Goal: Entertainment & Leisure: Browse casually

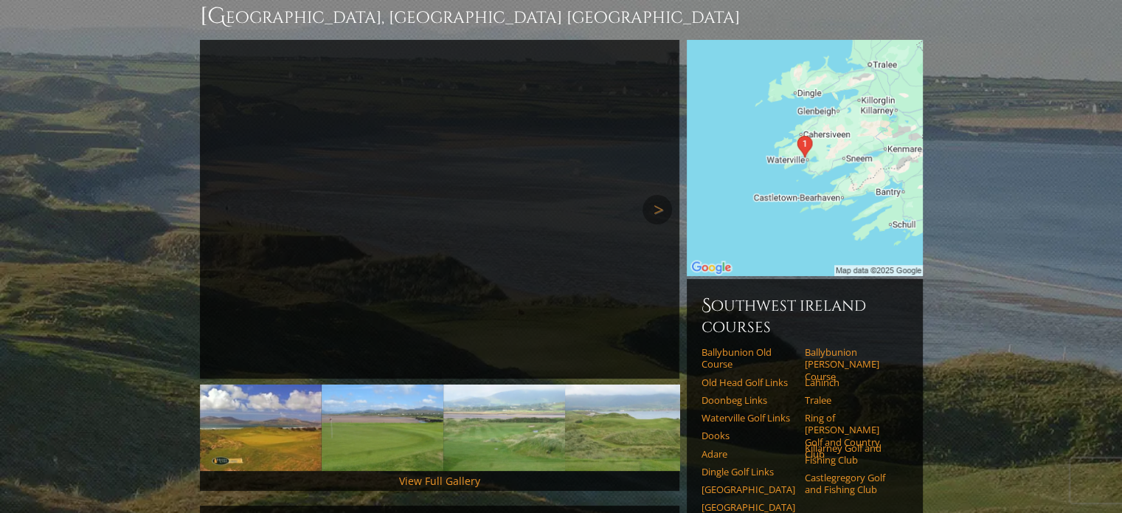
scroll to position [369, 0]
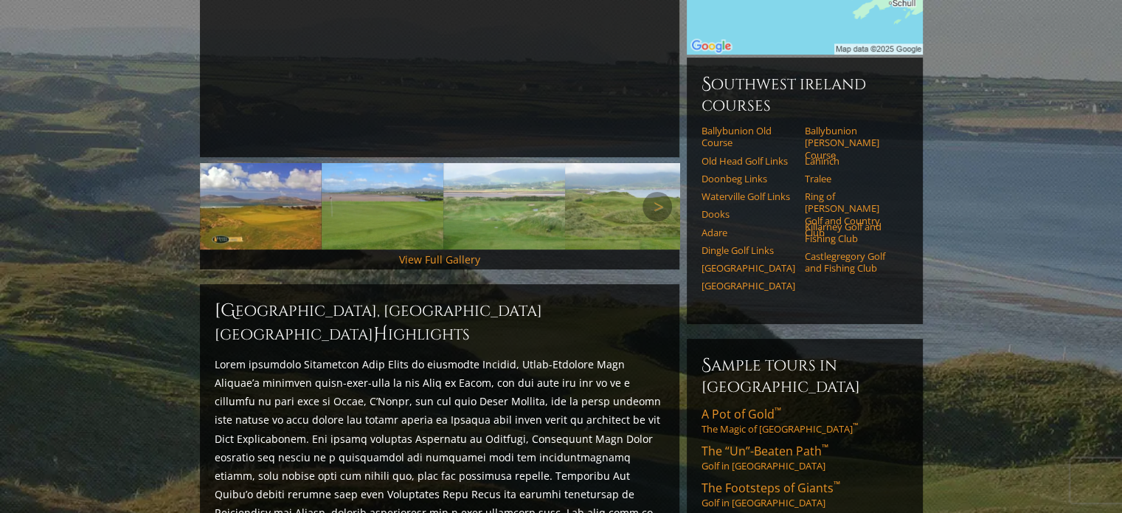
click at [240, 185] on img at bounding box center [261, 206] width 122 height 86
click at [434, 252] on link "View Full Gallery" at bounding box center [439, 259] width 81 height 14
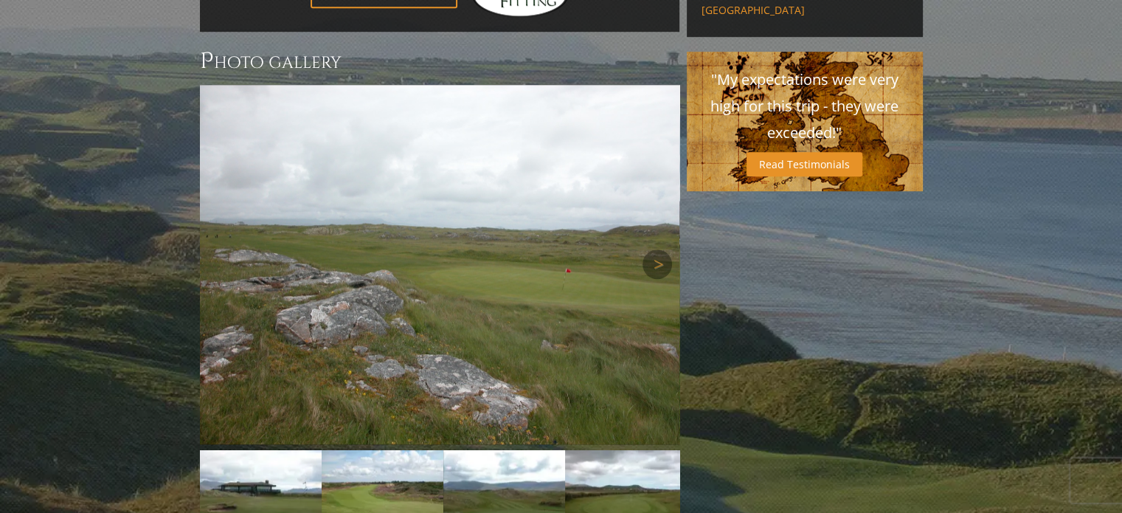
scroll to position [1060, 0]
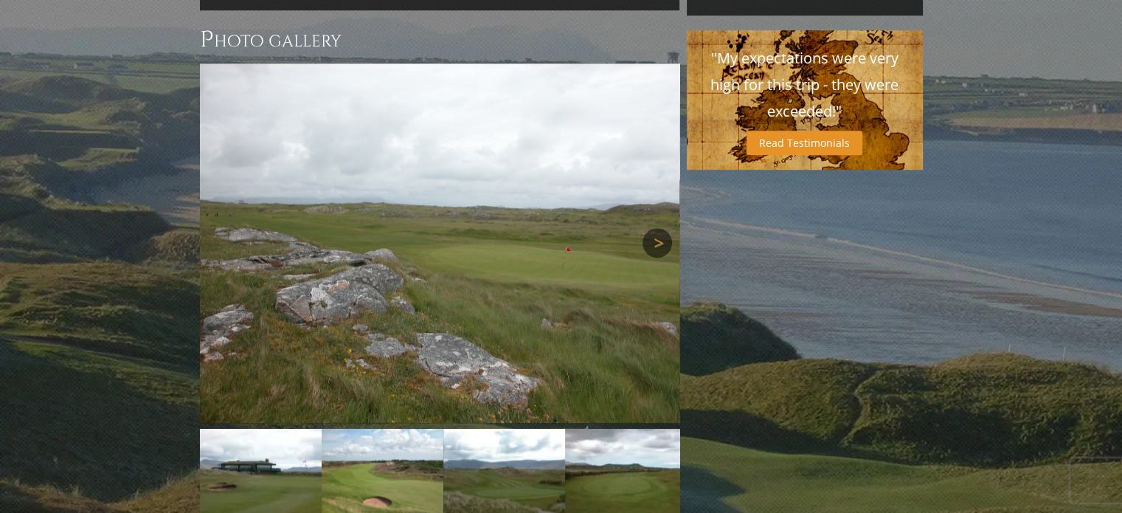
click at [653, 228] on link "Next" at bounding box center [656, 242] width 29 height 29
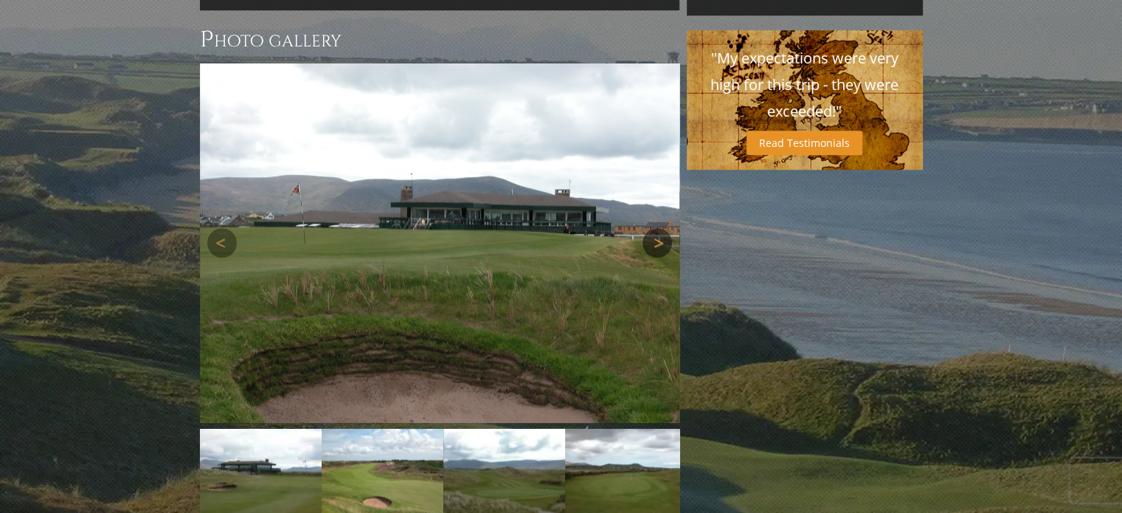
click at [653, 228] on link "Next" at bounding box center [656, 242] width 29 height 29
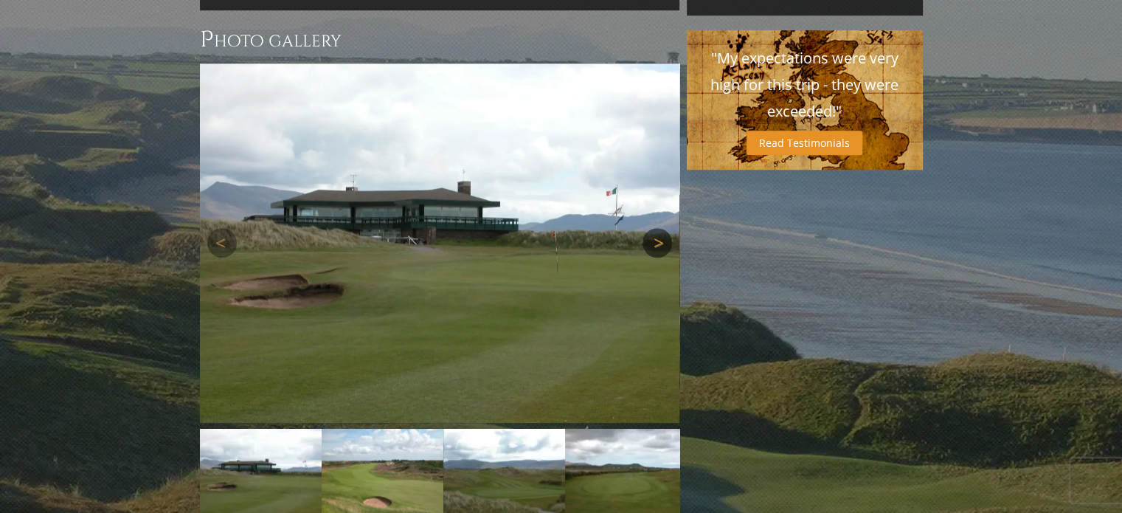
click at [653, 228] on link "Next" at bounding box center [656, 242] width 29 height 29
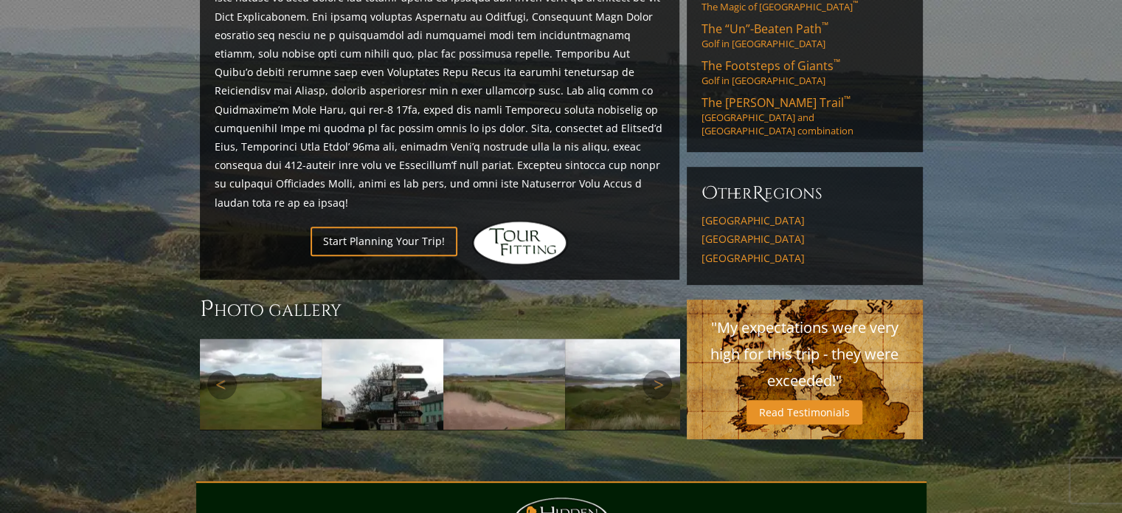
scroll to position [864, 0]
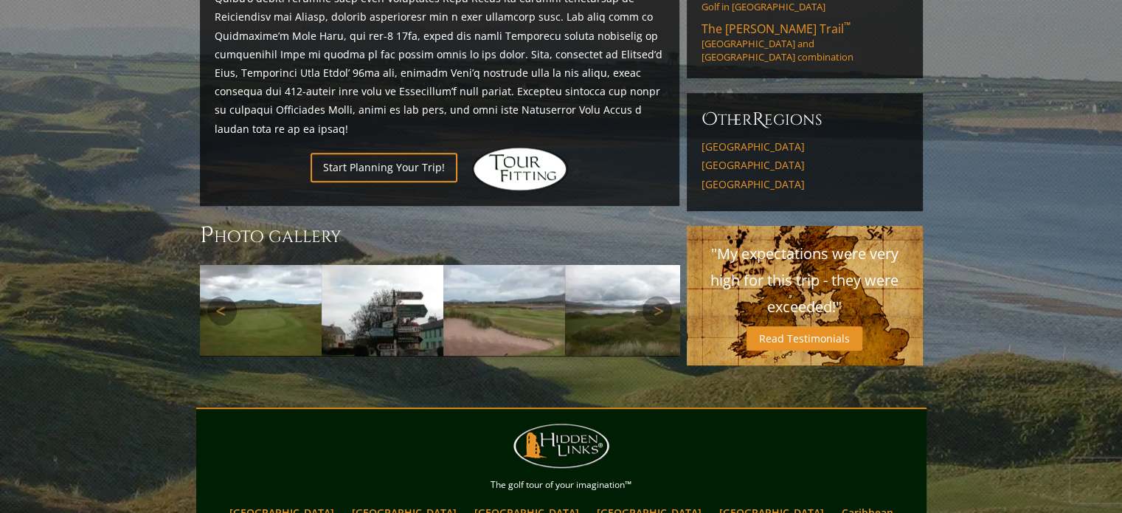
click at [257, 265] on img at bounding box center [261, 310] width 122 height 91
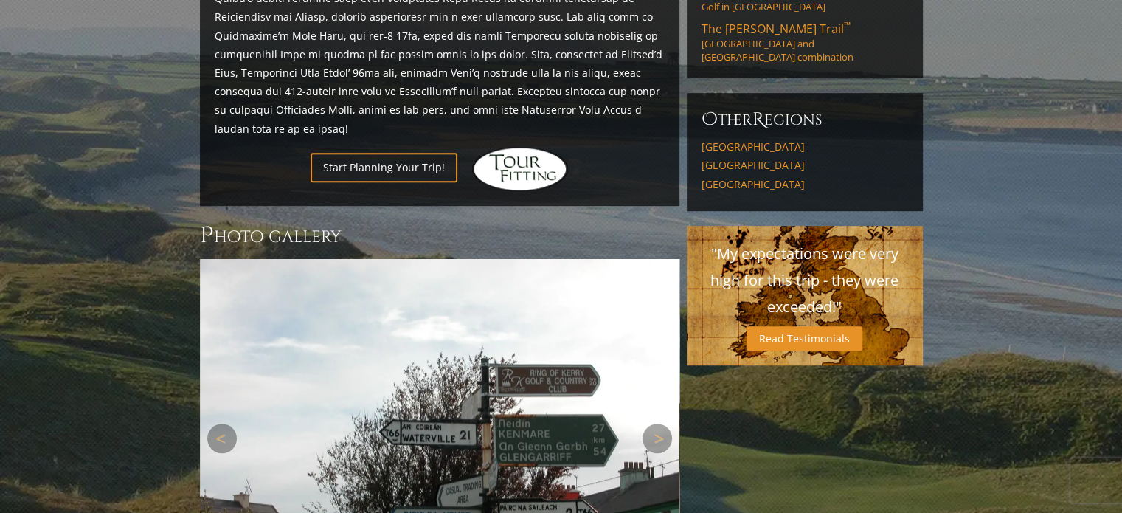
scroll to position [1085, 0]
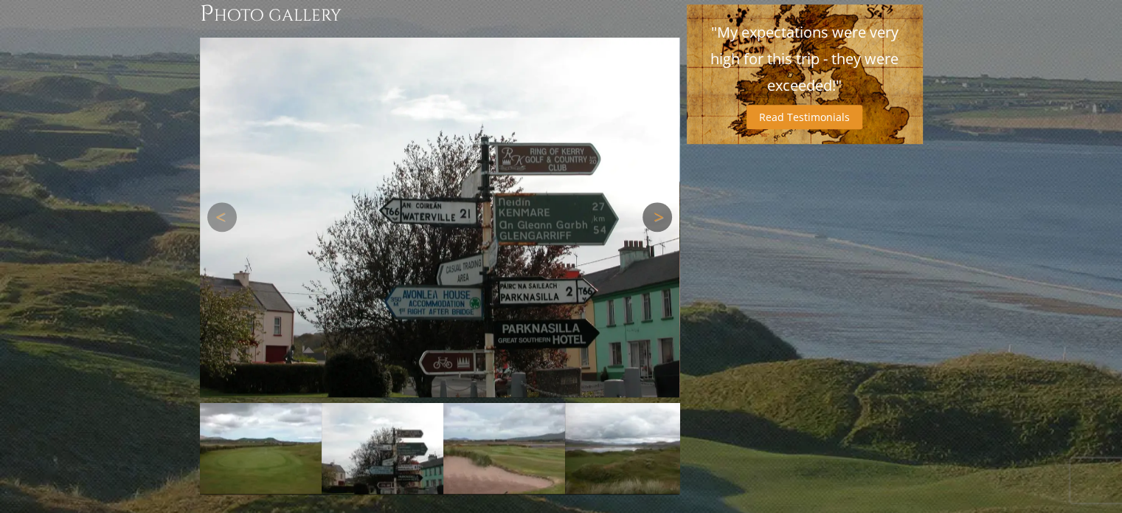
click at [654, 202] on link "Next" at bounding box center [656, 216] width 29 height 29
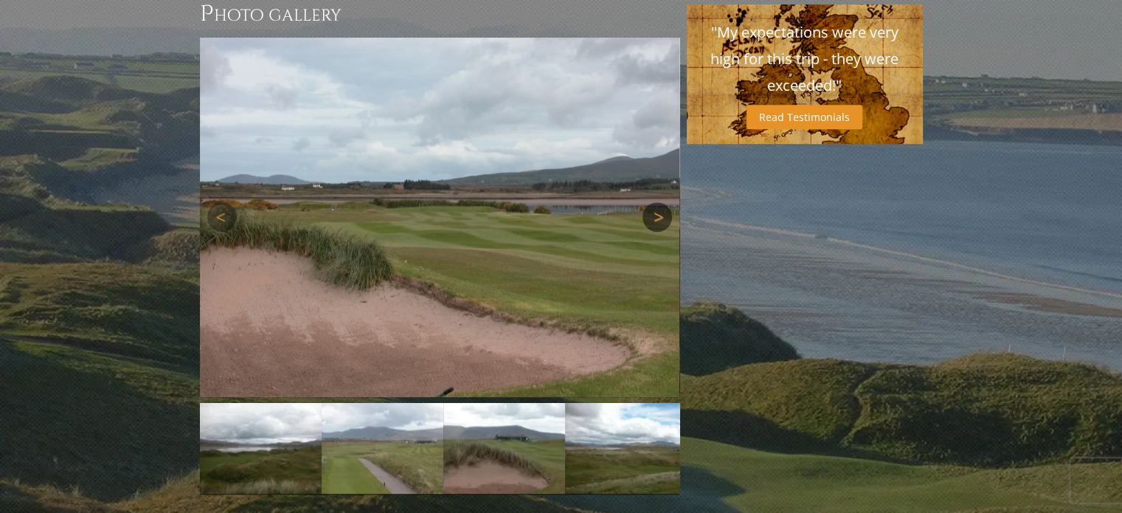
click at [654, 202] on link "Next" at bounding box center [656, 216] width 29 height 29
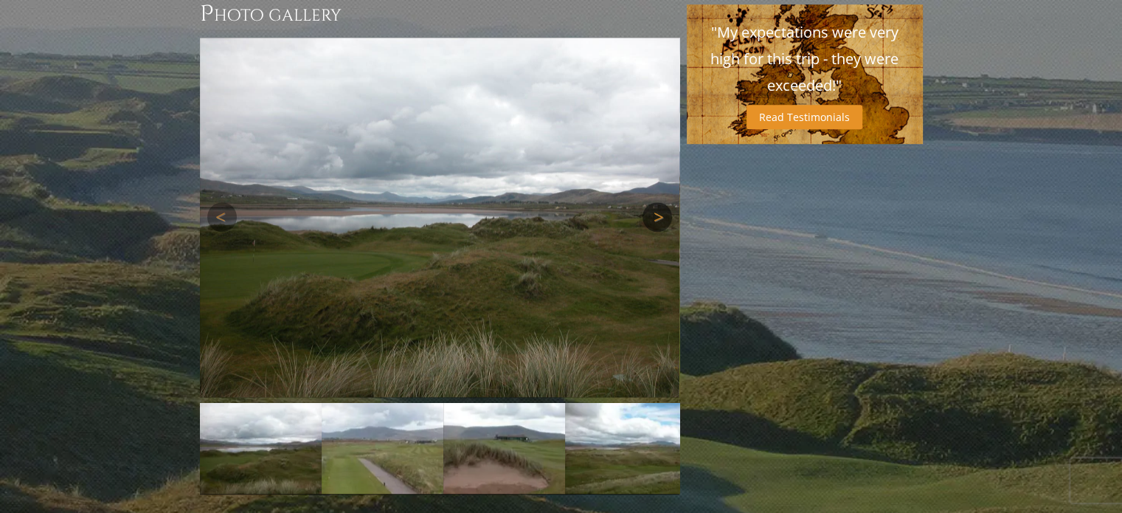
click at [657, 202] on link "Next" at bounding box center [656, 216] width 29 height 29
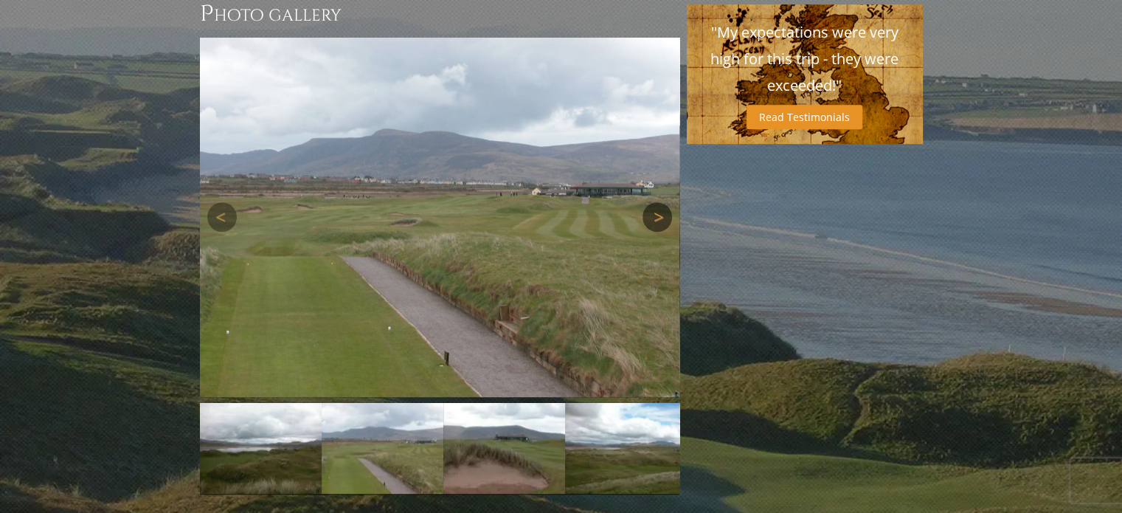
click at [657, 202] on link "Next" at bounding box center [656, 216] width 29 height 29
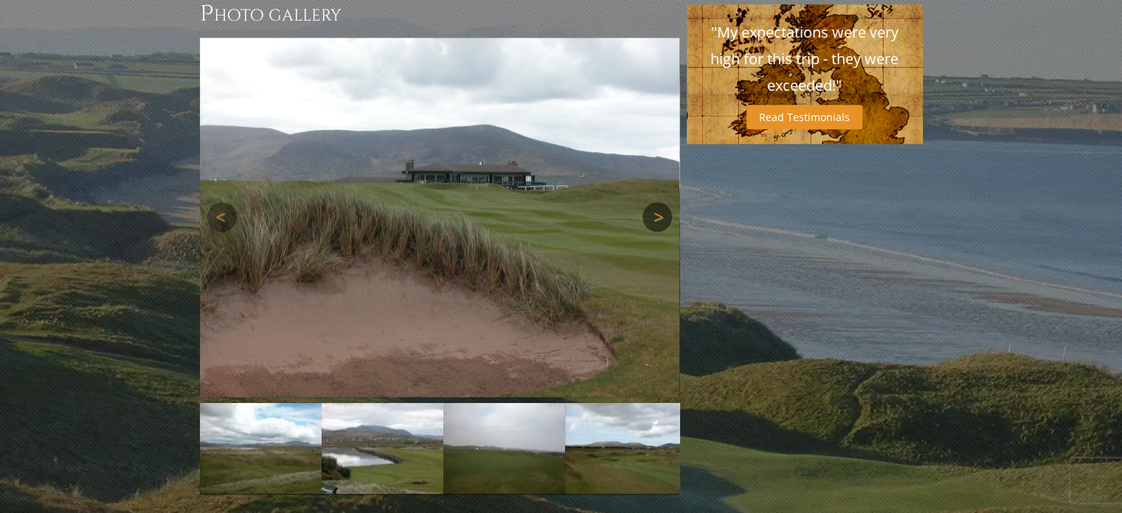
click at [657, 202] on link "Next" at bounding box center [656, 216] width 29 height 29
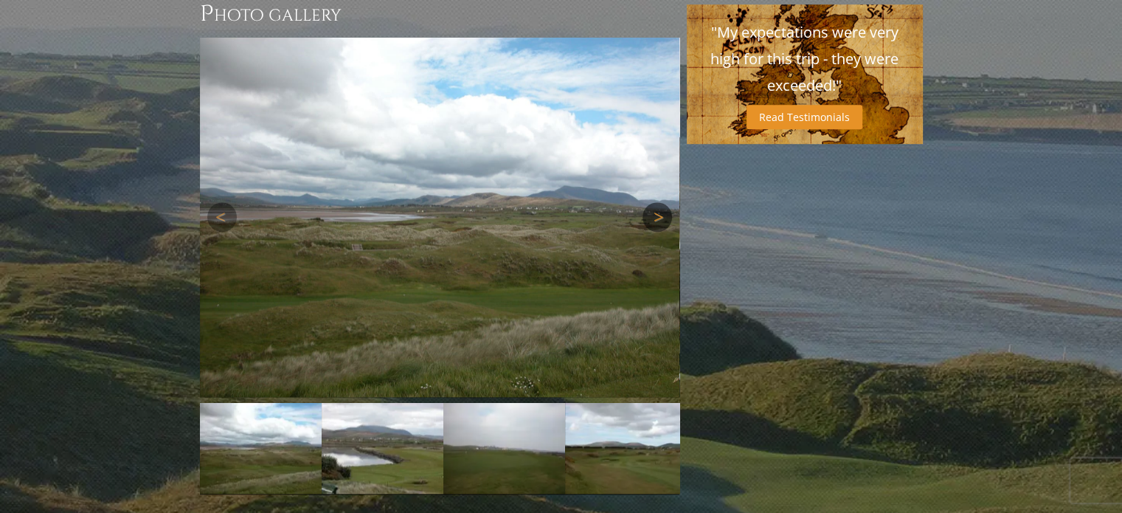
click at [650, 202] on link "Next" at bounding box center [656, 216] width 29 height 29
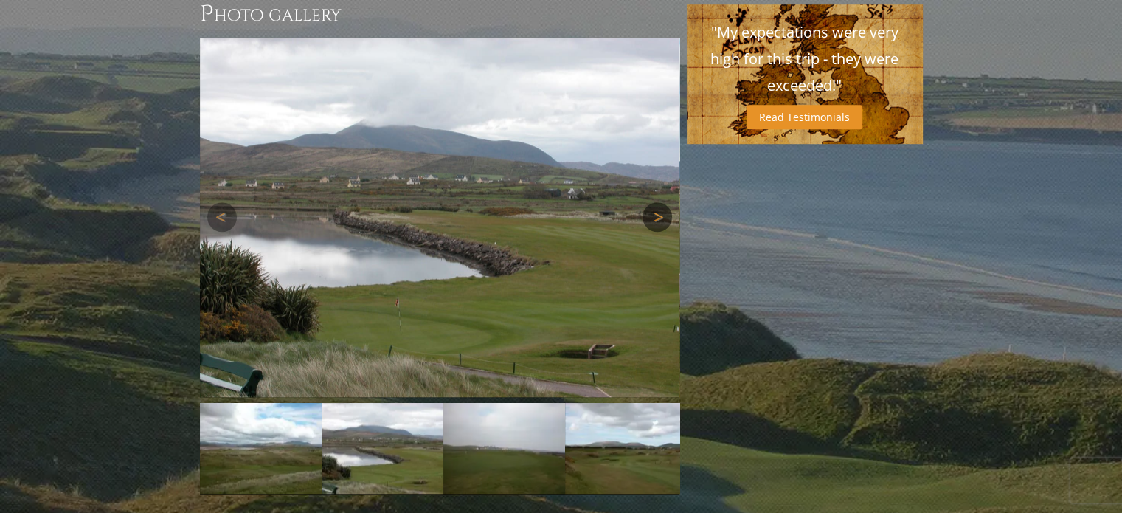
click at [650, 202] on link "Next" at bounding box center [656, 216] width 29 height 29
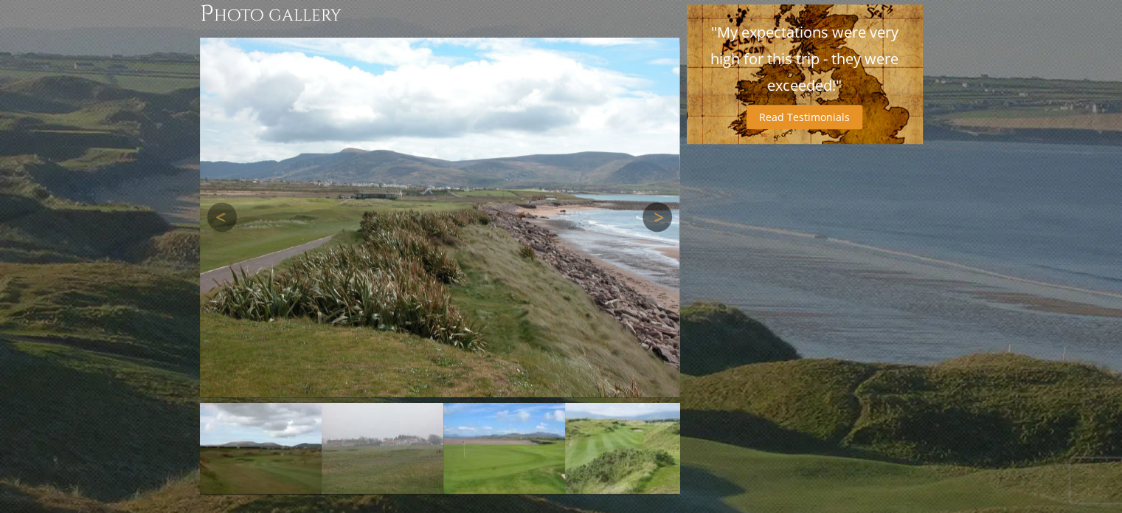
click at [651, 202] on link "Next" at bounding box center [656, 216] width 29 height 29
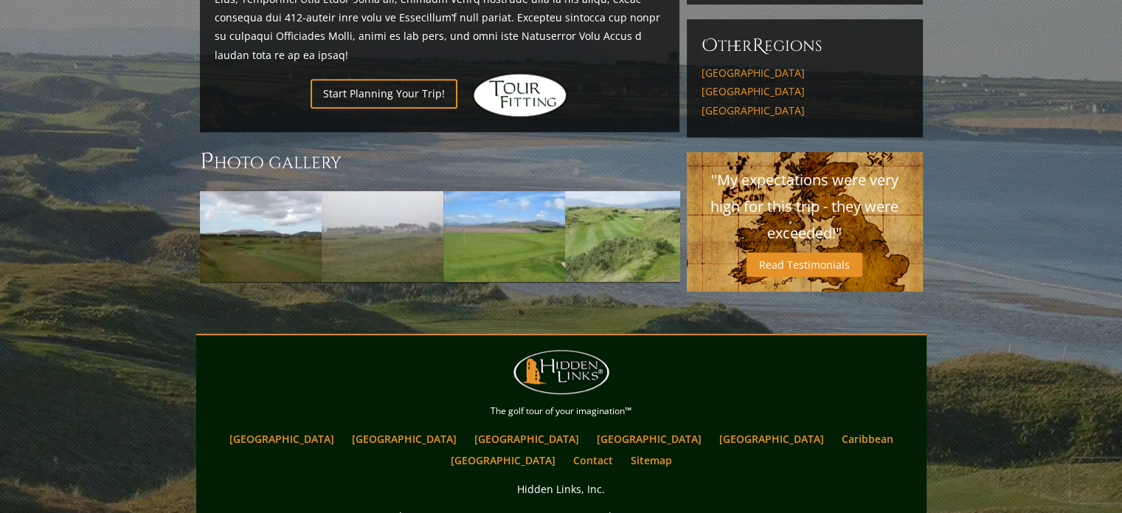
scroll to position [791, 0]
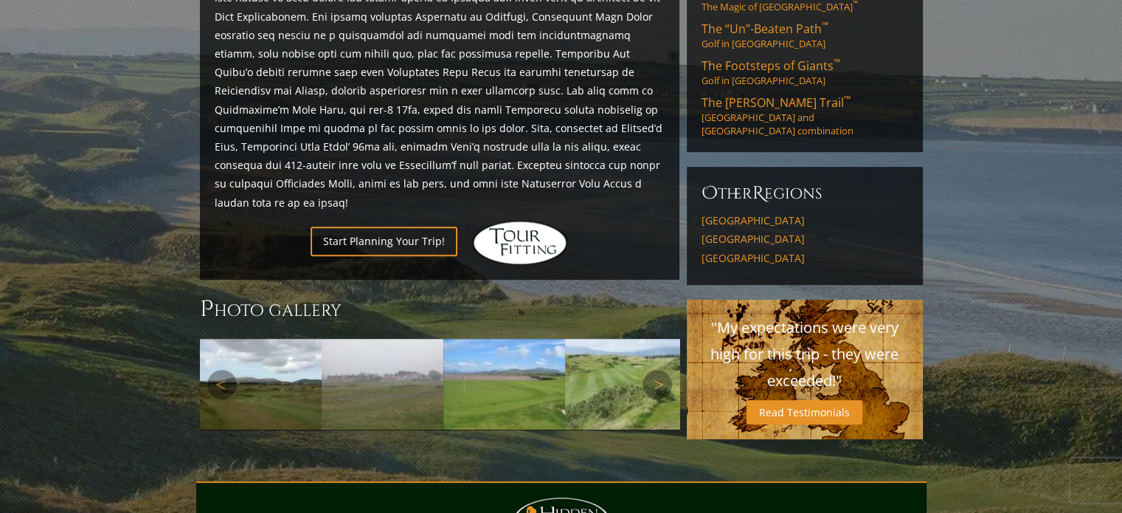
click at [493, 338] on img at bounding box center [504, 383] width 122 height 91
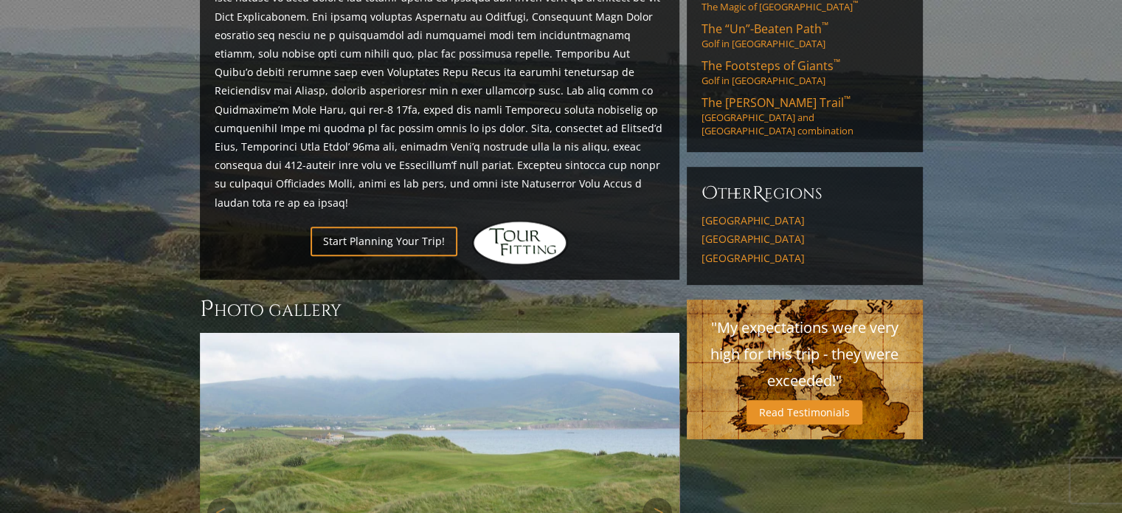
scroll to position [1012, 0]
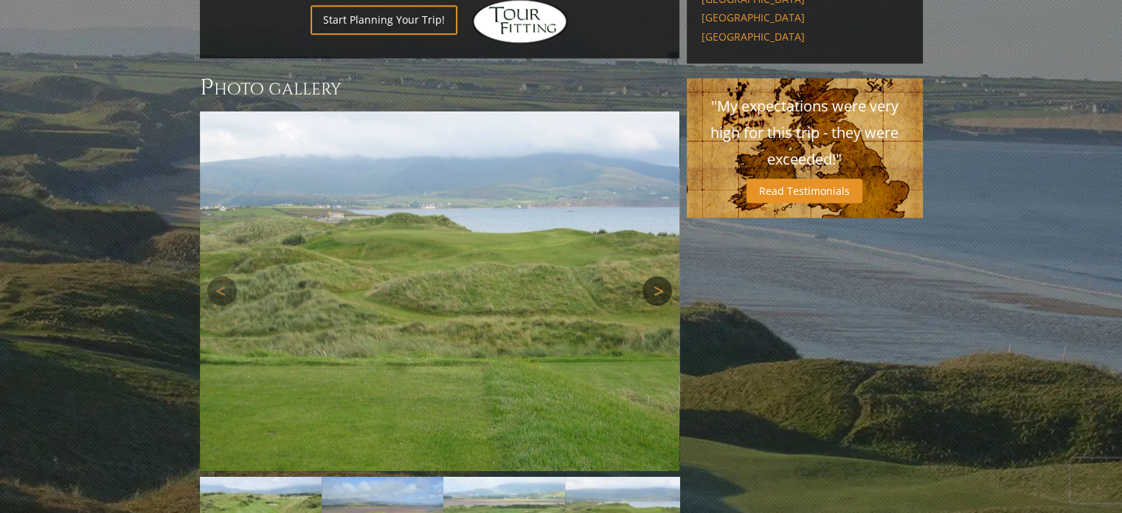
click at [656, 276] on link "Next" at bounding box center [656, 290] width 29 height 29
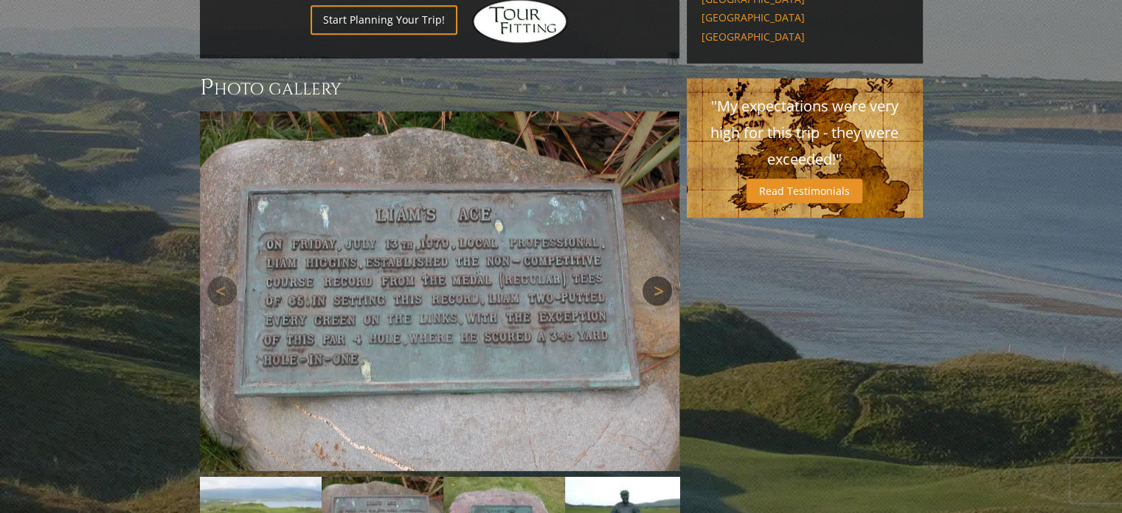
click at [656, 276] on link "Next" at bounding box center [656, 290] width 29 height 29
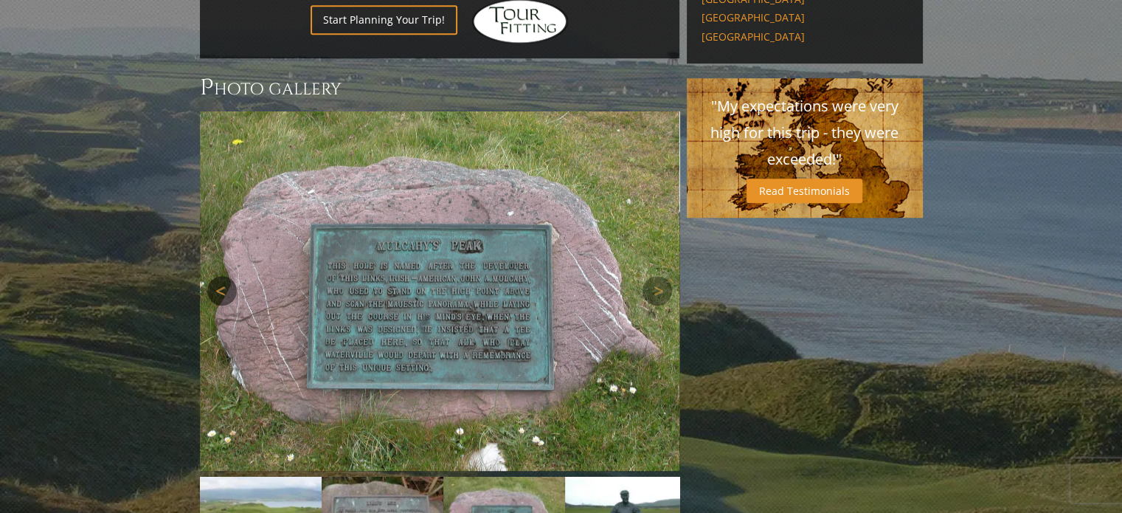
click at [224, 276] on link "Previous" at bounding box center [221, 290] width 29 height 29
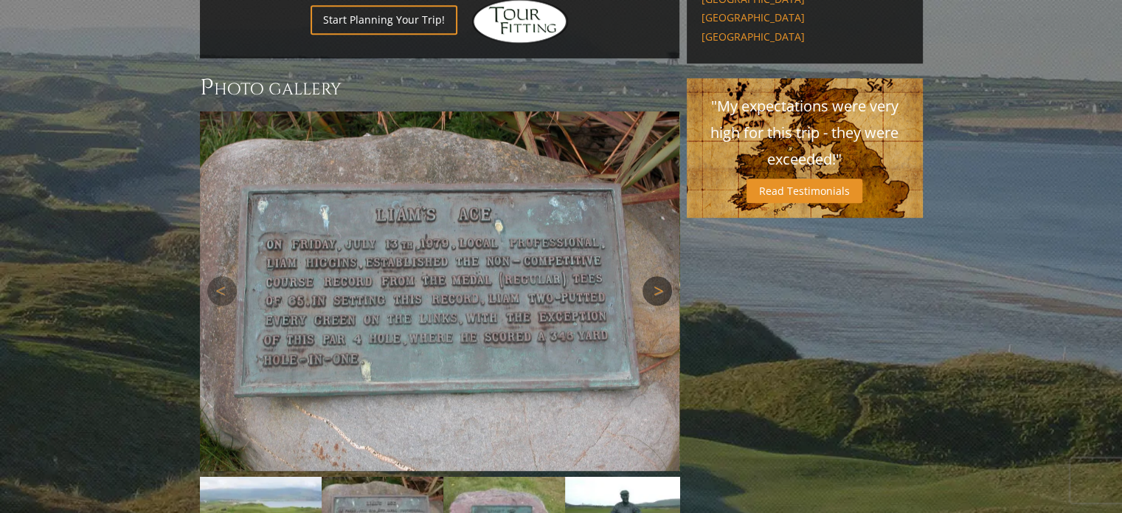
click at [654, 276] on link "Next" at bounding box center [656, 290] width 29 height 29
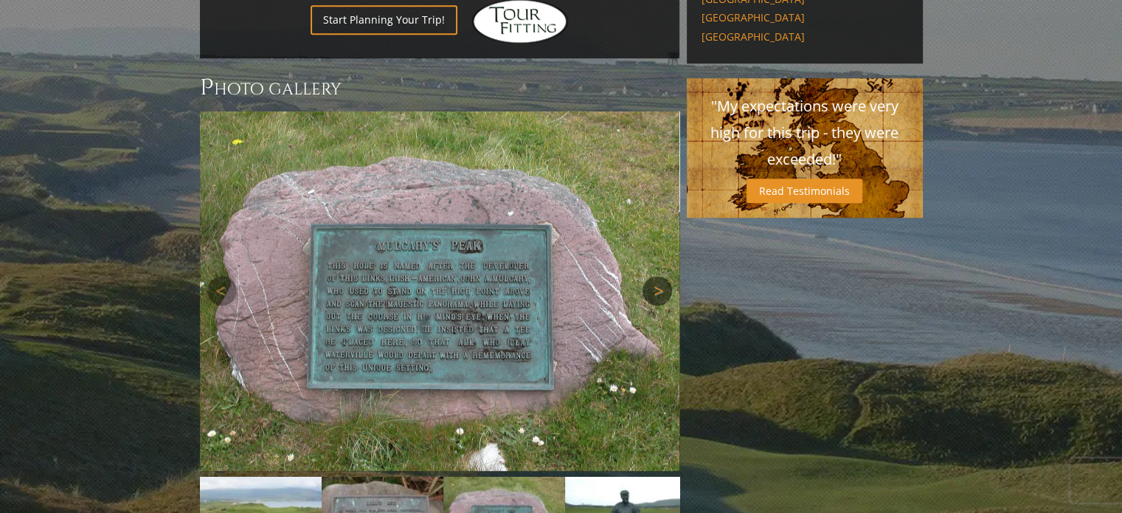
click at [654, 276] on link "Next" at bounding box center [656, 290] width 29 height 29
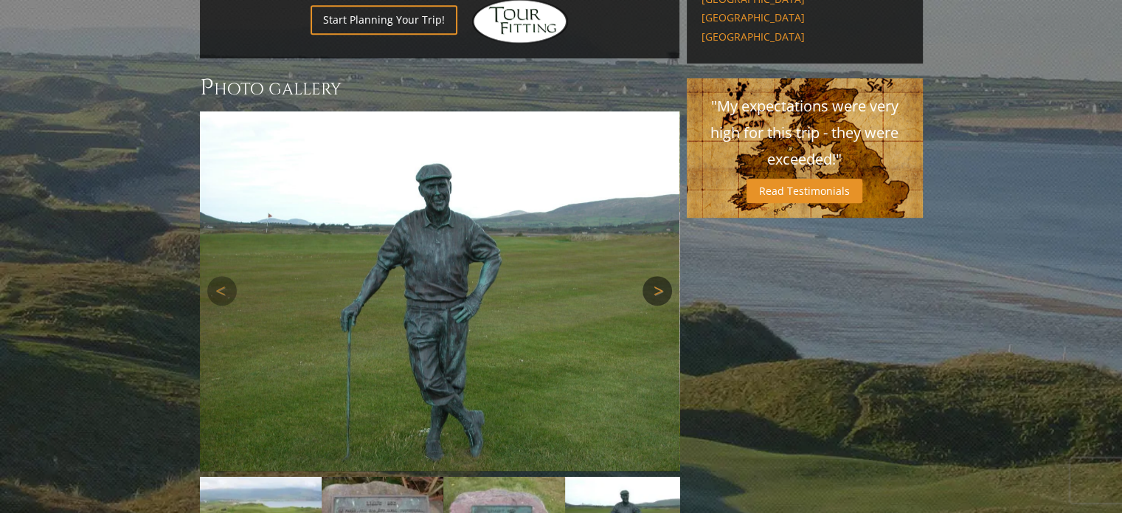
click at [654, 276] on link "Next" at bounding box center [656, 290] width 29 height 29
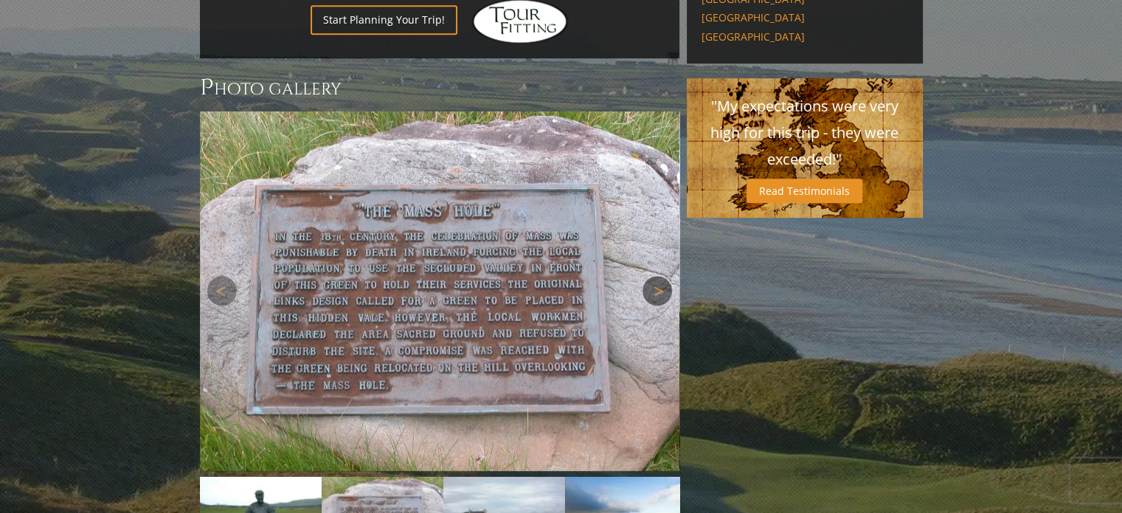
click at [654, 276] on link "Next" at bounding box center [656, 290] width 29 height 29
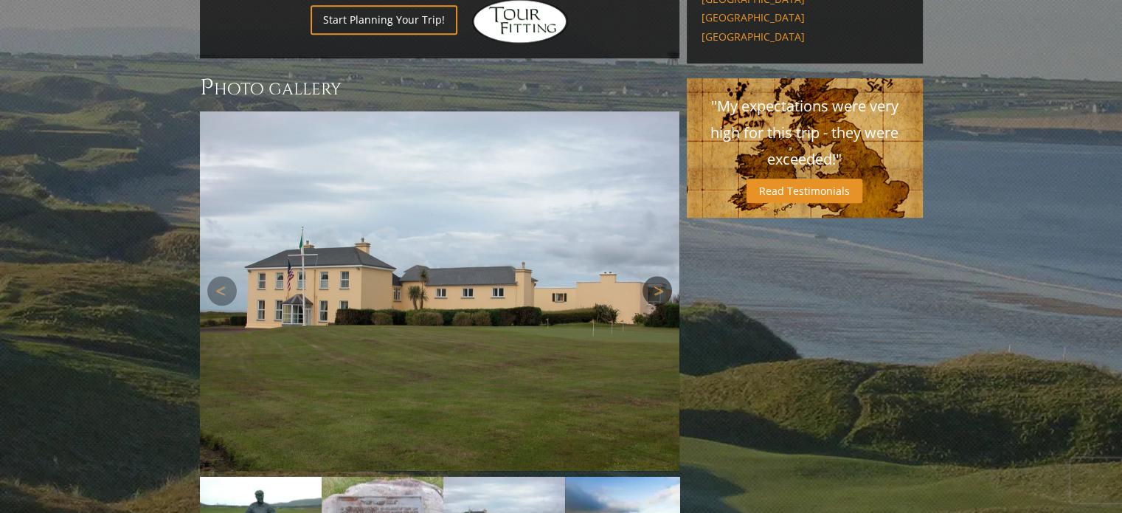
click at [654, 276] on link "Next" at bounding box center [656, 290] width 29 height 29
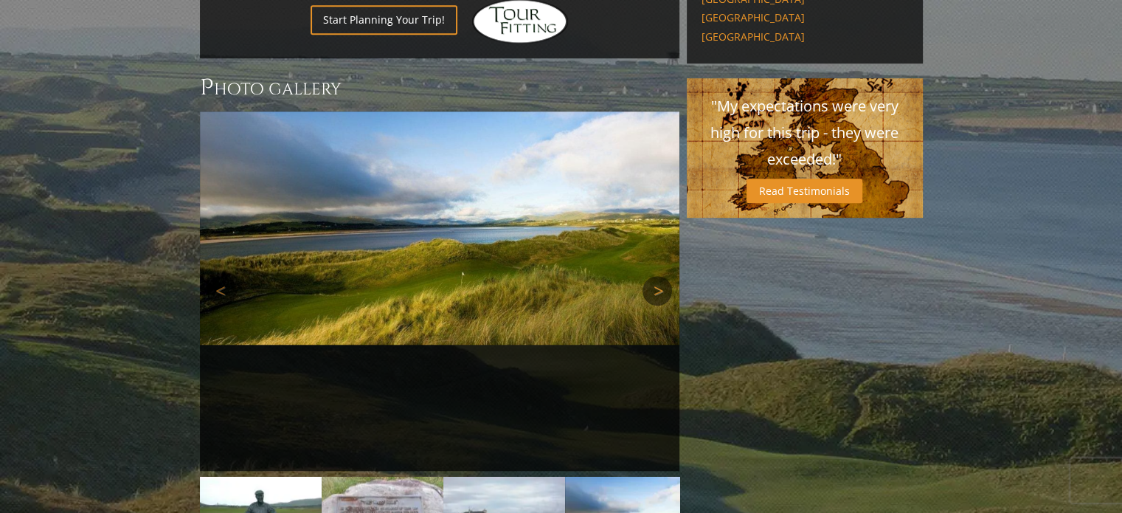
click at [654, 276] on link "Next" at bounding box center [656, 290] width 29 height 29
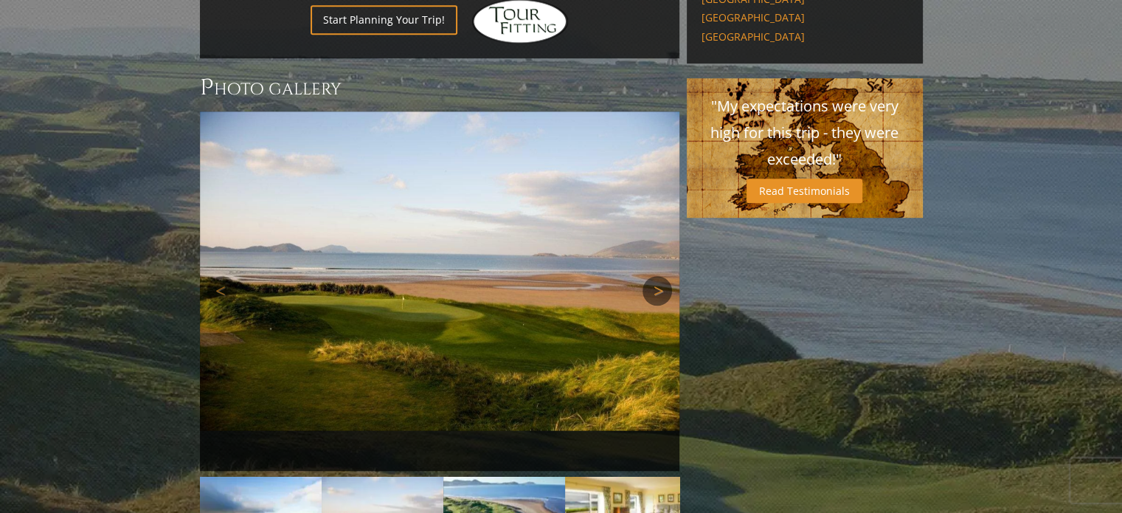
click at [654, 276] on link "Next" at bounding box center [656, 290] width 29 height 29
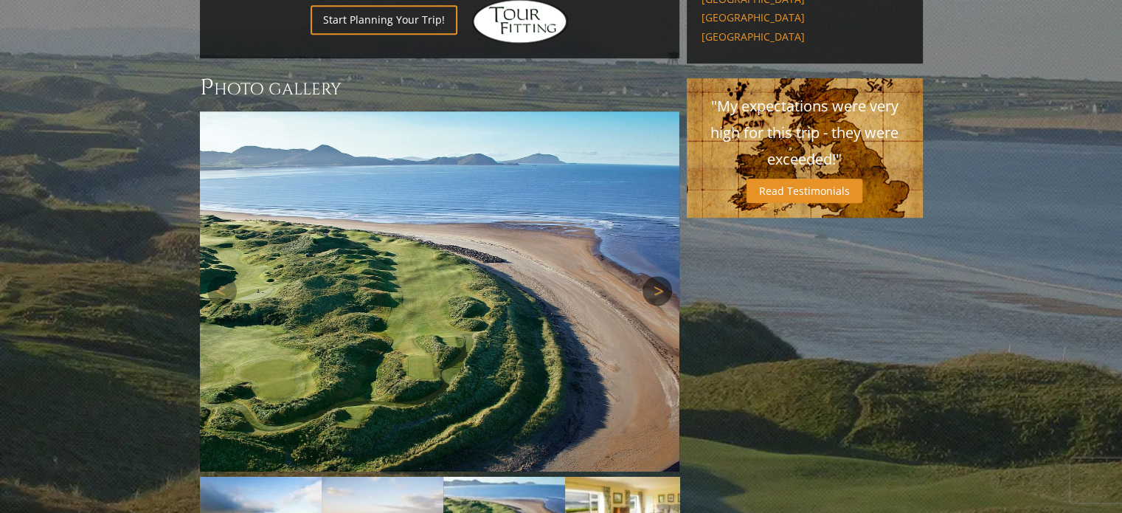
click at [654, 276] on link "Next" at bounding box center [656, 290] width 29 height 29
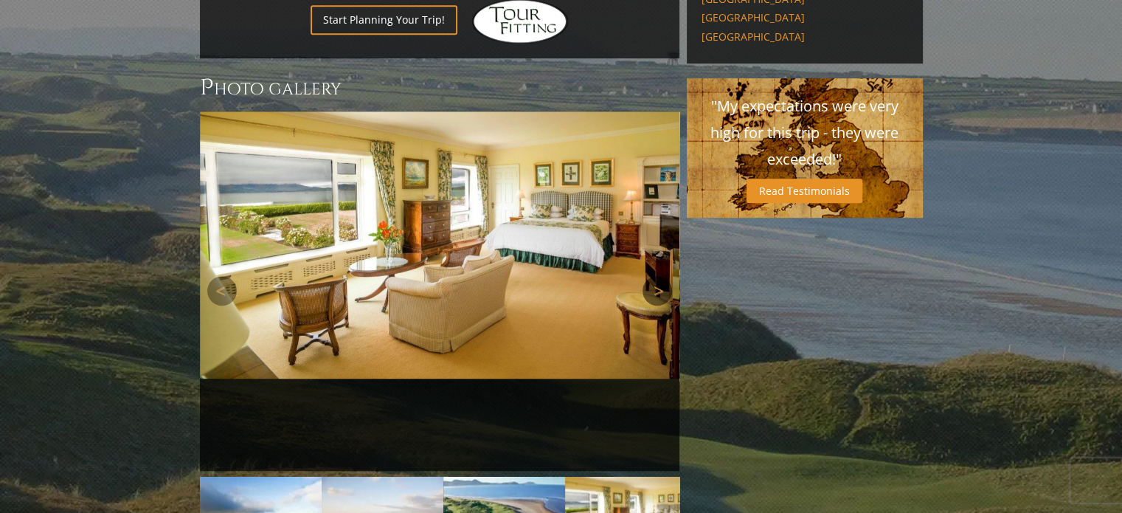
click at [654, 276] on link "Next" at bounding box center [656, 290] width 29 height 29
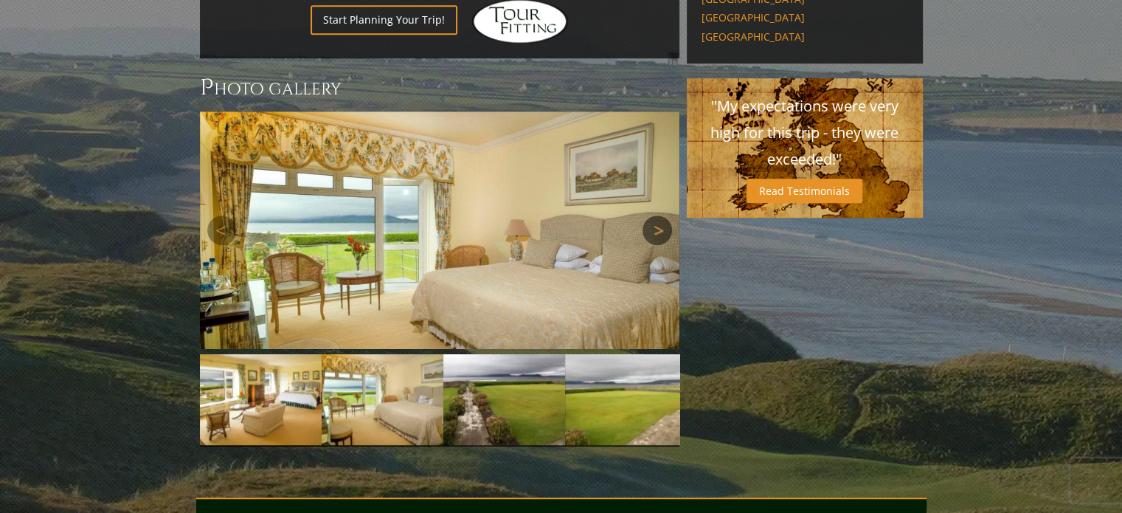
click at [654, 229] on link "Next" at bounding box center [656, 229] width 29 height 29
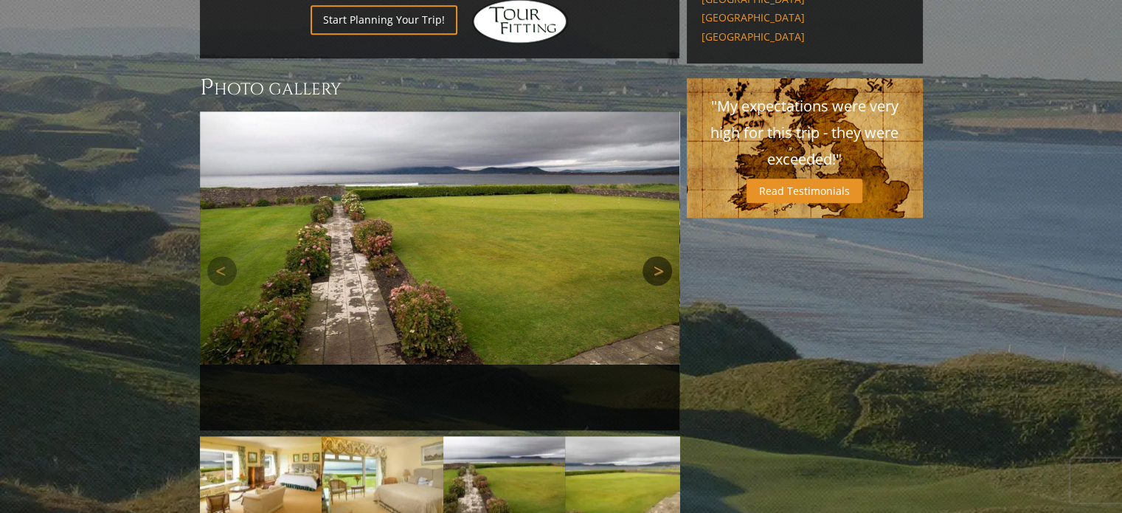
click at [654, 256] on link "Next" at bounding box center [656, 270] width 29 height 29
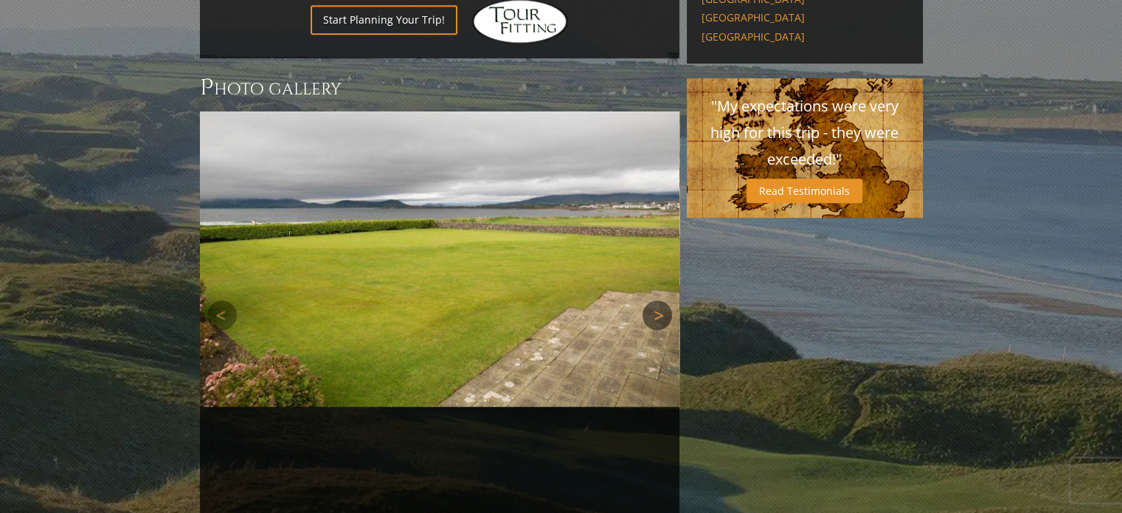
click at [654, 300] on link "Next" at bounding box center [656, 314] width 29 height 29
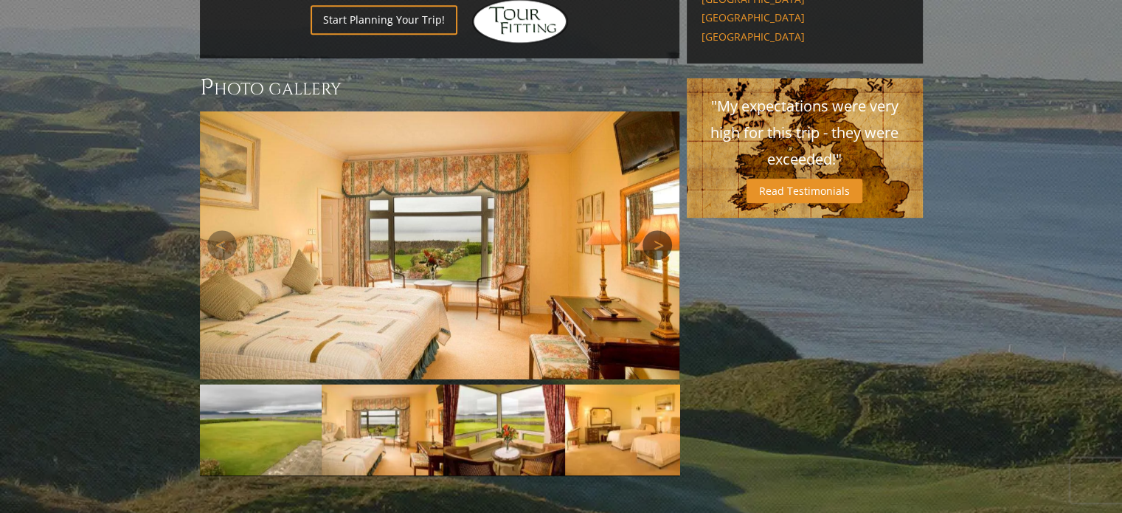
click at [654, 230] on link "Next" at bounding box center [656, 244] width 29 height 29
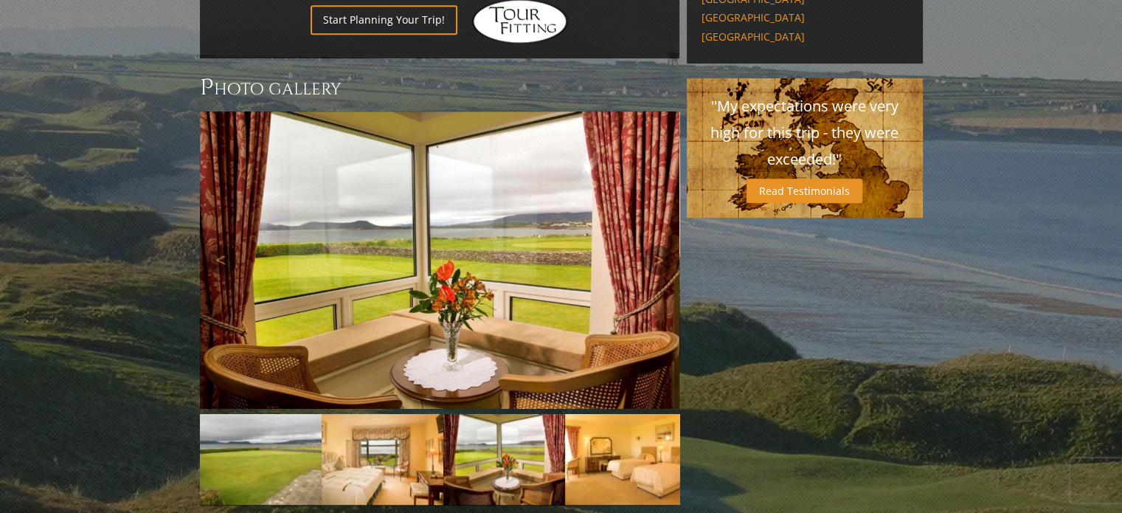
click at [656, 221] on div "Next" at bounding box center [439, 259] width 479 height 296
click at [655, 245] on link "Next" at bounding box center [656, 259] width 29 height 29
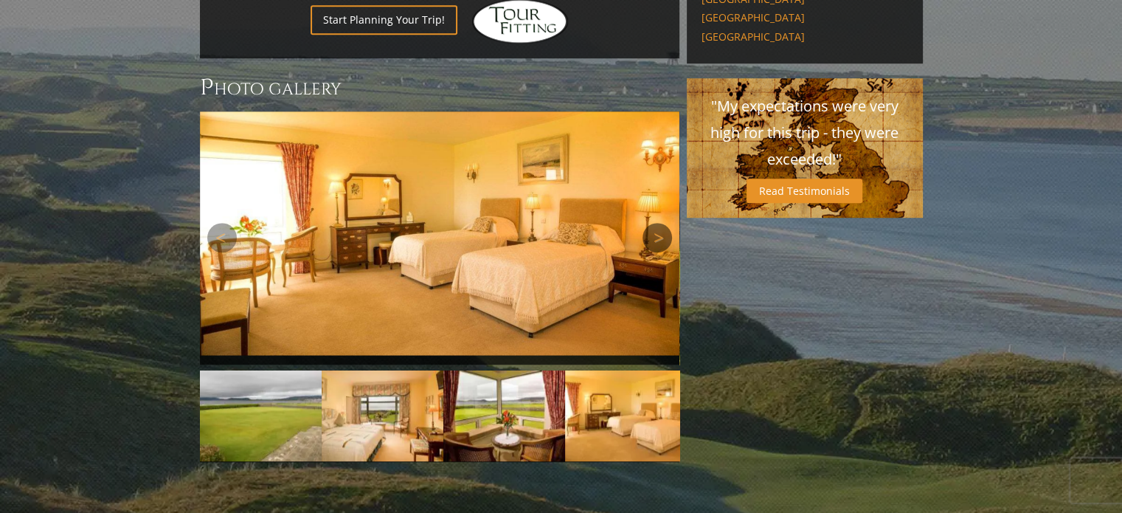
click at [656, 223] on link "Next" at bounding box center [656, 237] width 29 height 29
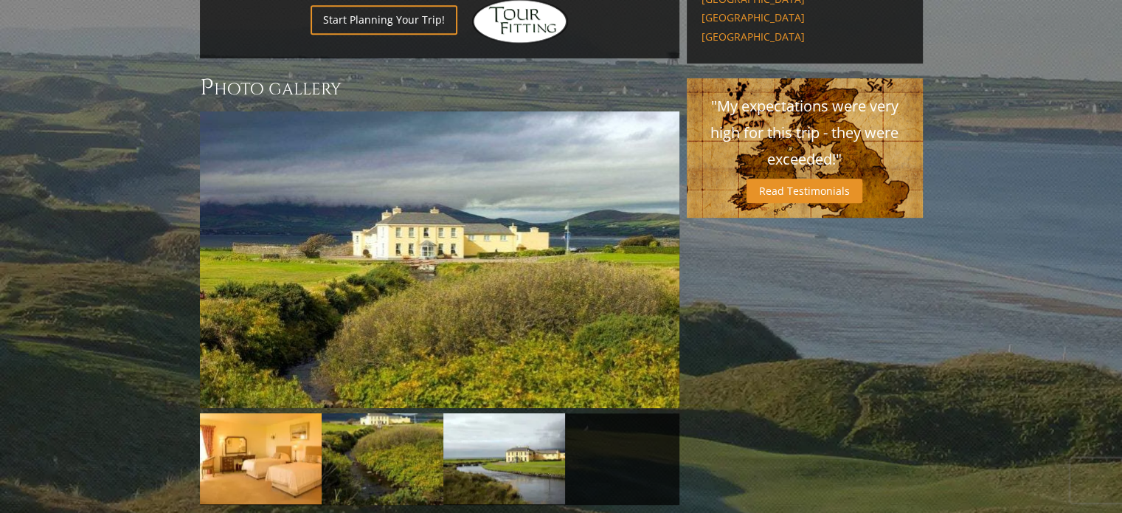
scroll to position [791, 0]
